Goal: Navigation & Orientation: Find specific page/section

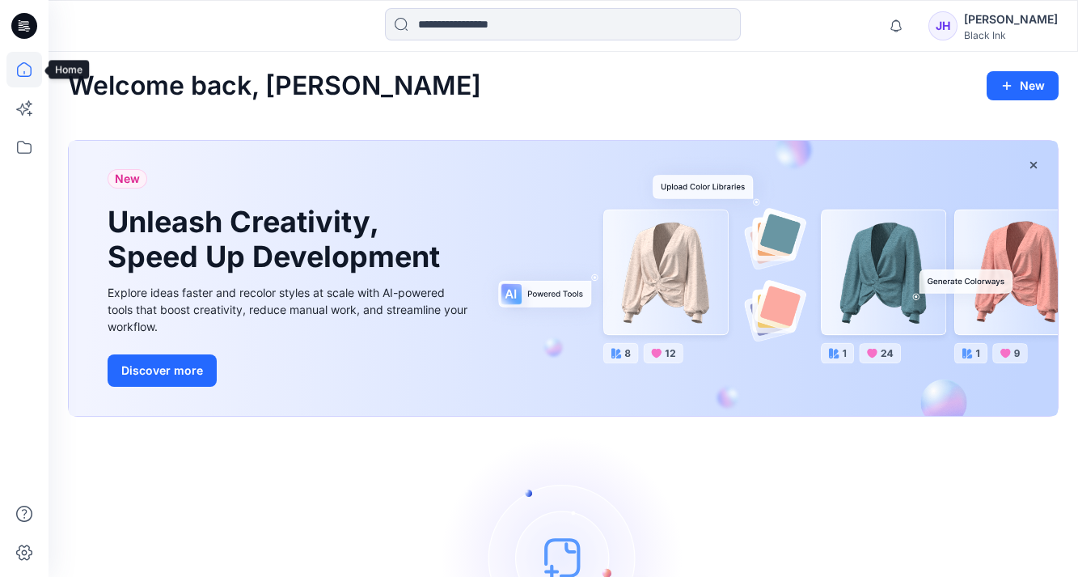
click at [18, 78] on icon at bounding box center [24, 70] width 36 height 36
click at [27, 110] on icon at bounding box center [22, 110] width 12 height 12
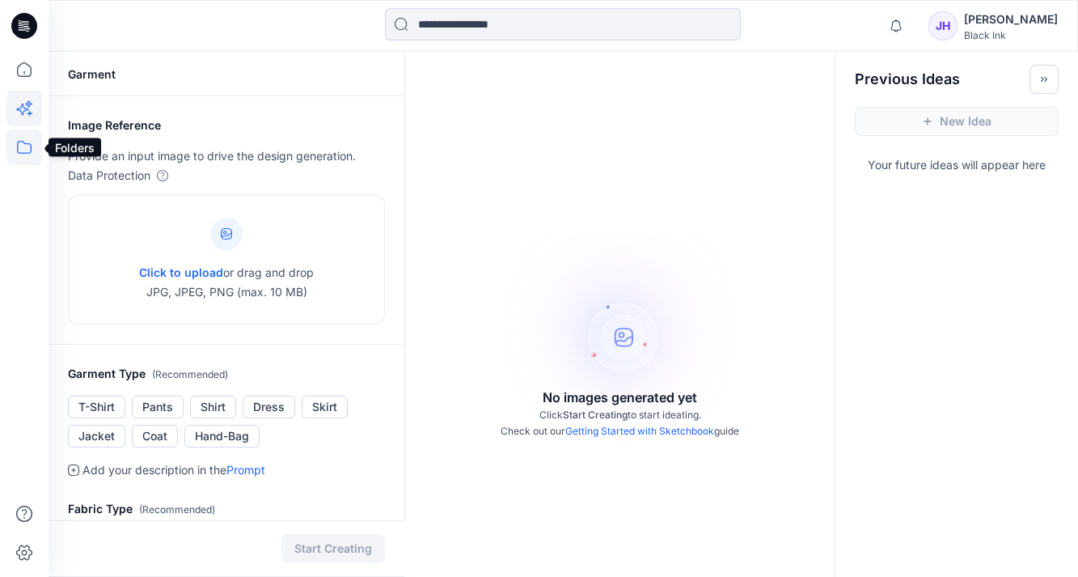
click at [22, 150] on icon at bounding box center [24, 147] width 36 height 36
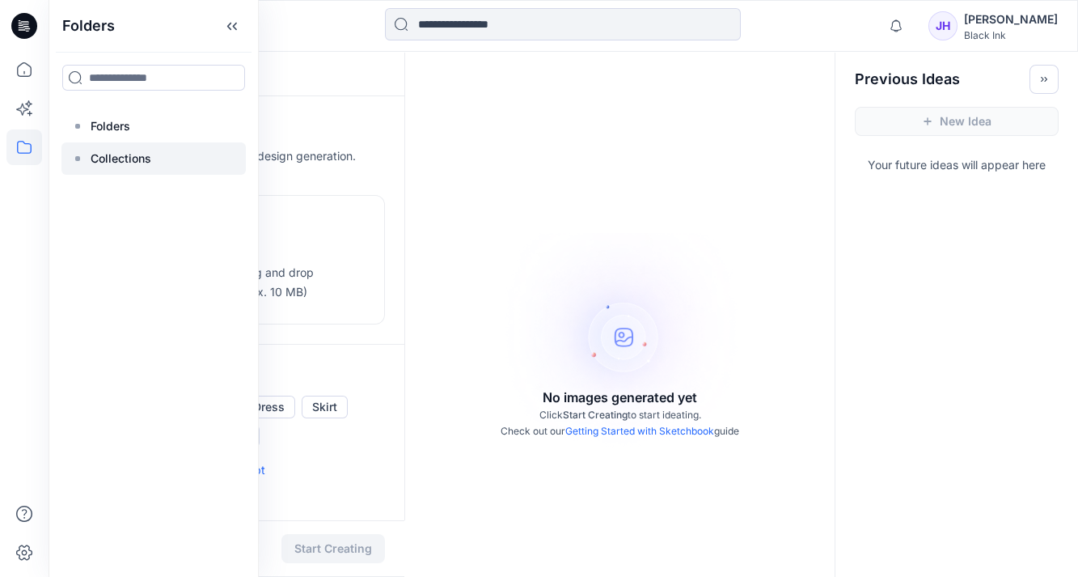
click at [114, 156] on p "Collections" at bounding box center [121, 158] width 61 height 19
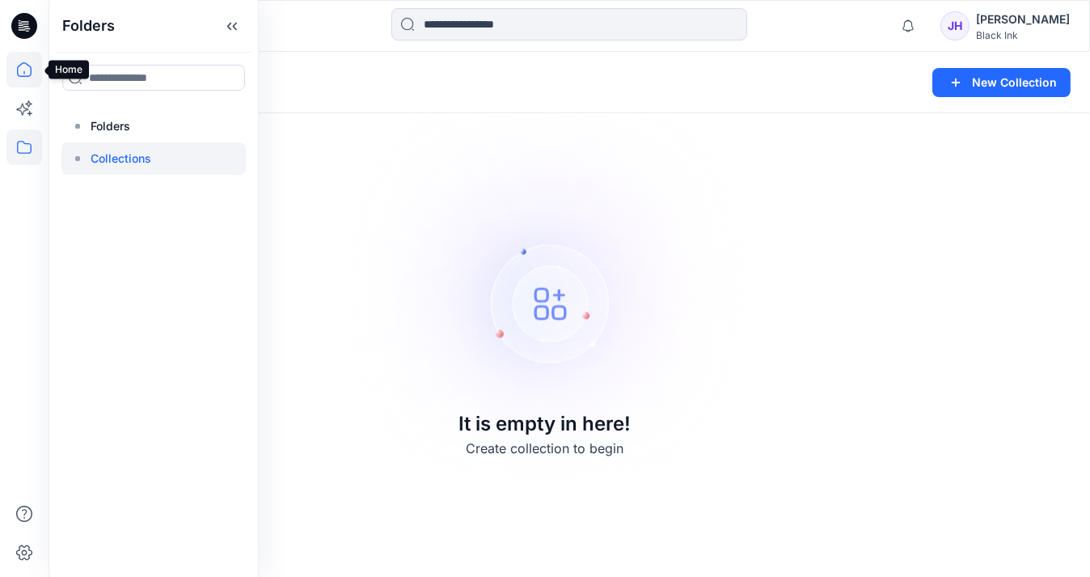
click at [25, 68] on icon at bounding box center [24, 70] width 36 height 36
